Goal: Transaction & Acquisition: Purchase product/service

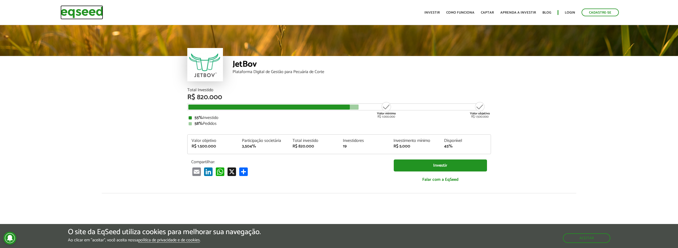
click at [82, 16] on img at bounding box center [82, 12] width 43 height 14
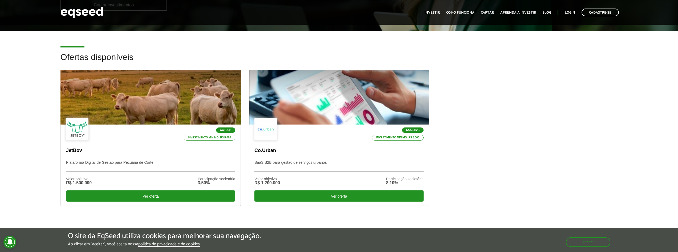
scroll to position [133, 0]
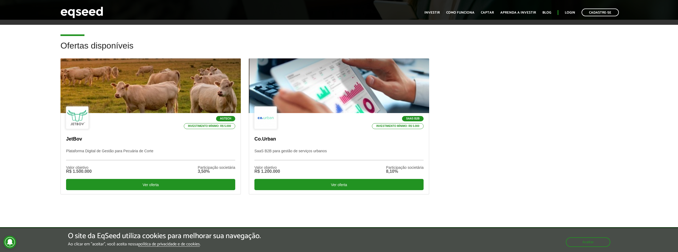
click at [501, 67] on div "Agtech Investimento mínimo: R$ 5.000 JetBov Plataforma Digital de Gestão para P…" at bounding box center [339, 134] width 565 height 153
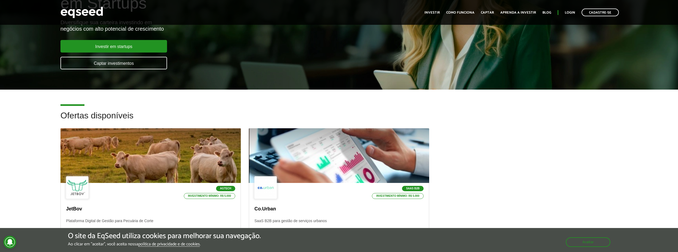
scroll to position [0, 0]
